Goal: Go to known website: Go to known website

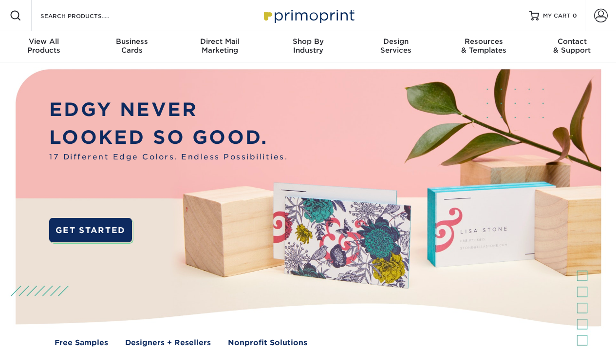
click at [91, 231] on link "GET STARTED" at bounding box center [90, 230] width 82 height 24
